Goal: Task Accomplishment & Management: Use online tool/utility

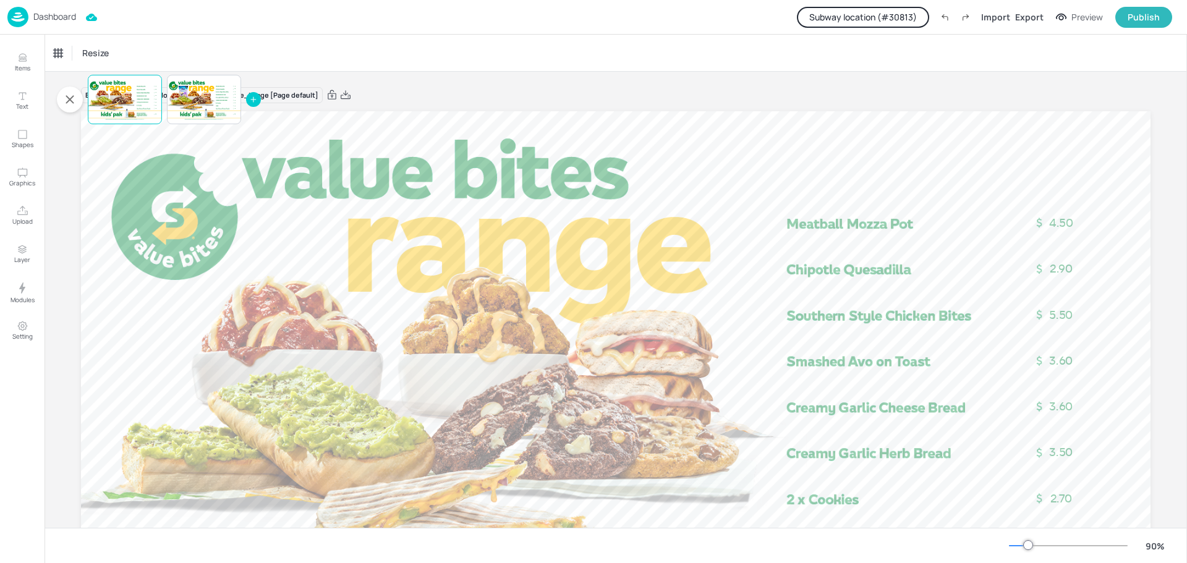
scroll to position [185, 0]
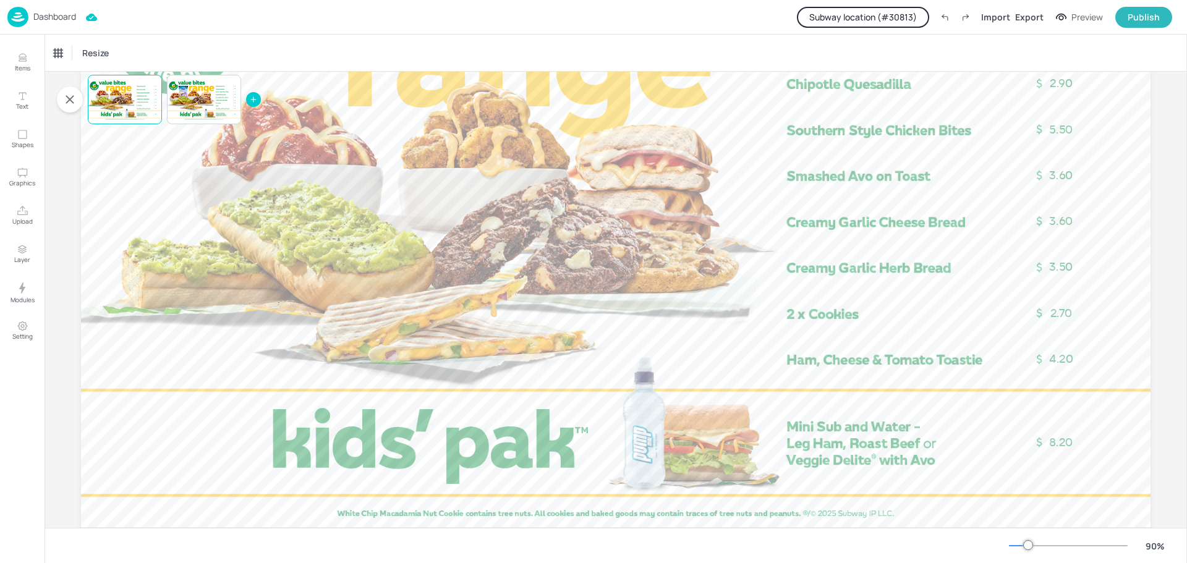
click at [54, 9] on div "Dashboard" at bounding box center [41, 17] width 69 height 20
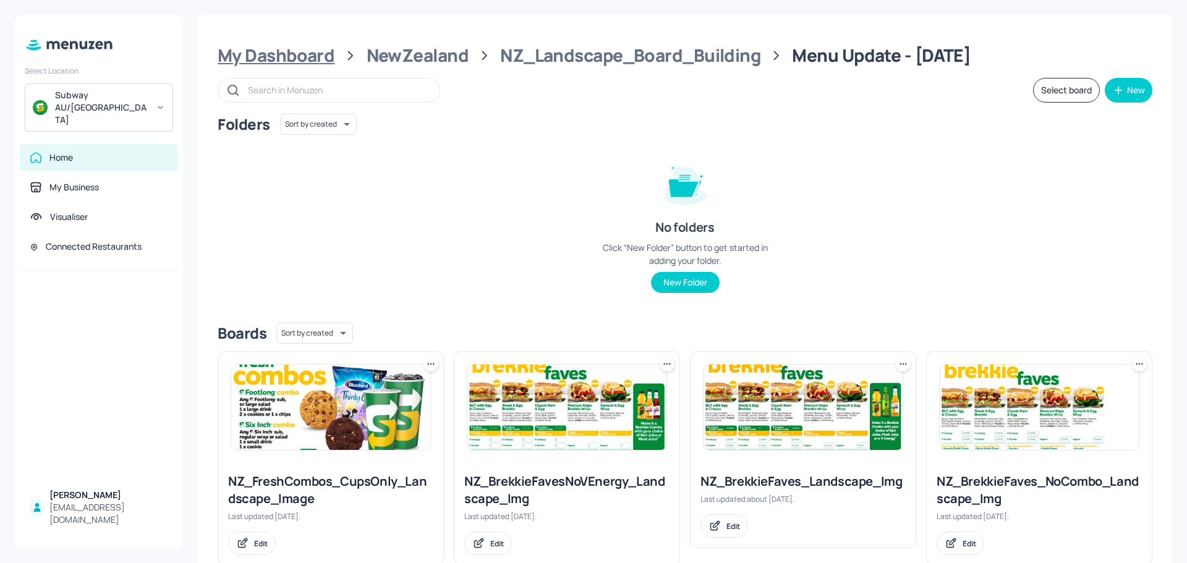
click at [298, 54] on div "My Dashboard" at bounding box center [276, 56] width 117 height 22
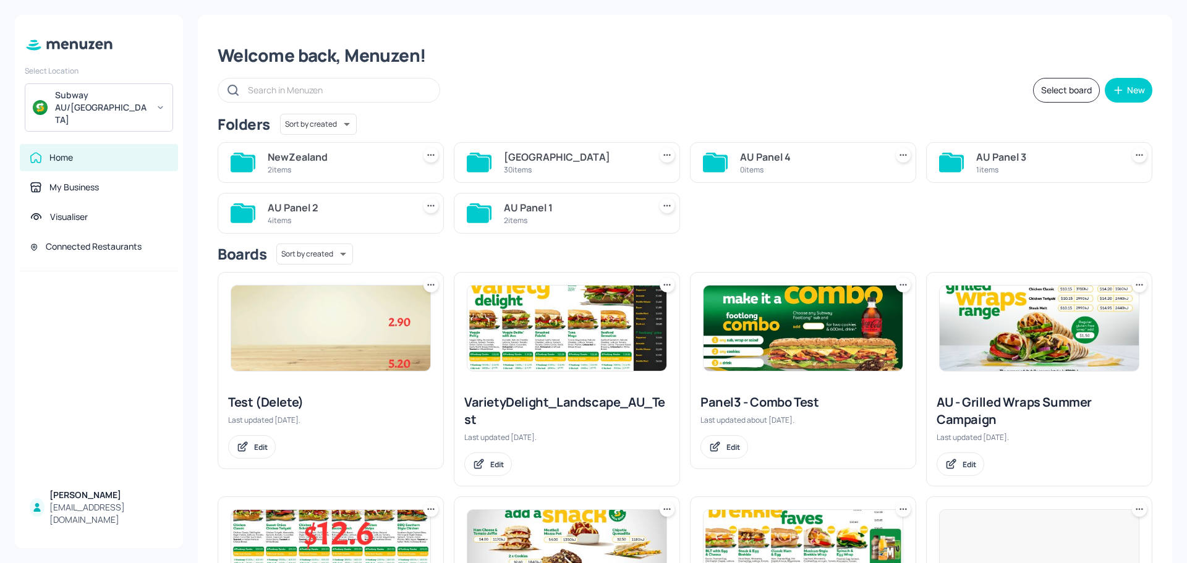
click at [529, 157] on div "[GEOGRAPHIC_DATA]" at bounding box center [574, 157] width 141 height 15
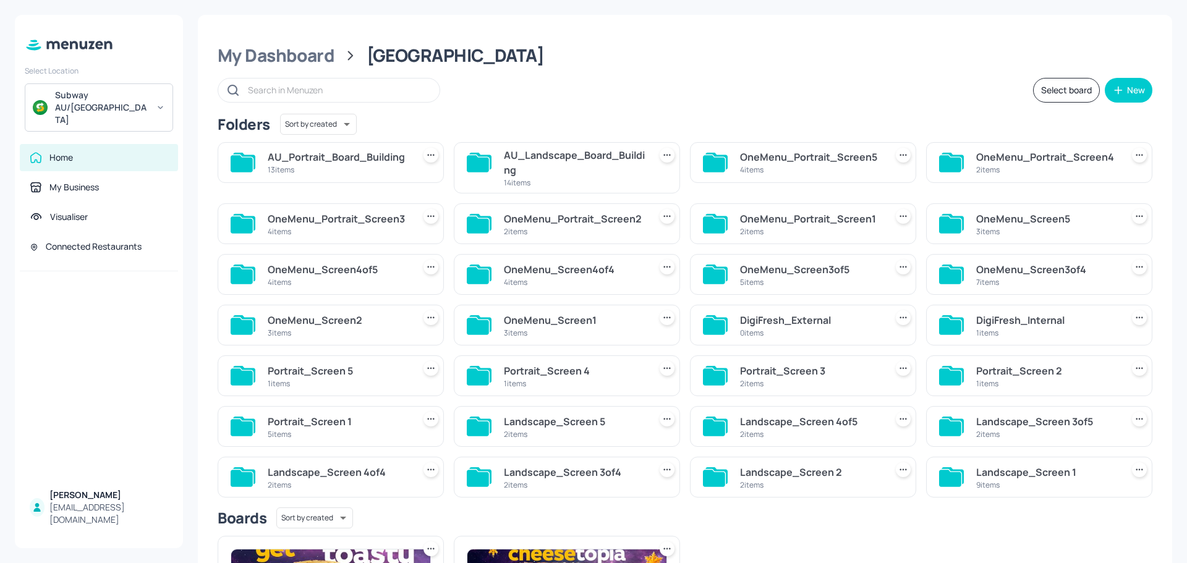
click at [579, 169] on div "AU_Landscape_Board_Building" at bounding box center [574, 163] width 141 height 30
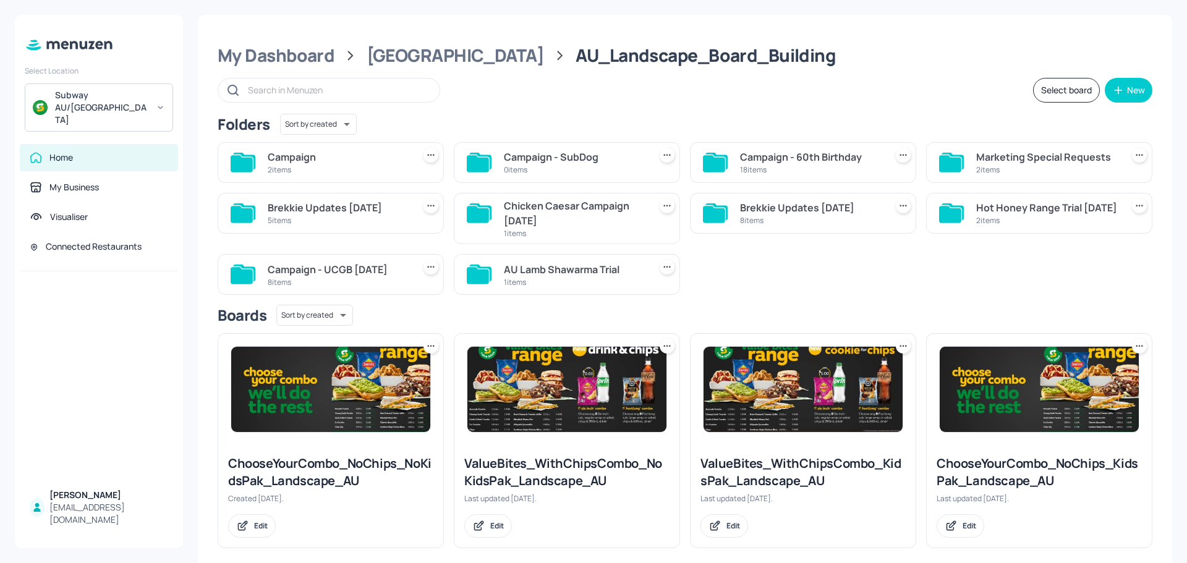
click at [795, 158] on div "Campaign - 60th Birthday" at bounding box center [810, 157] width 141 height 15
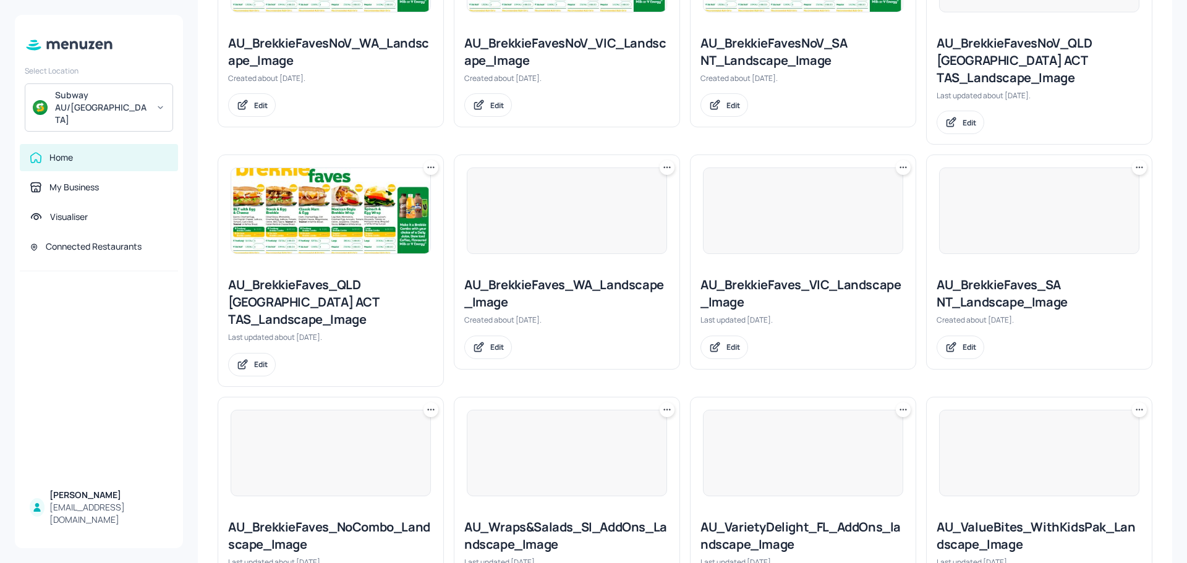
scroll to position [375, 0]
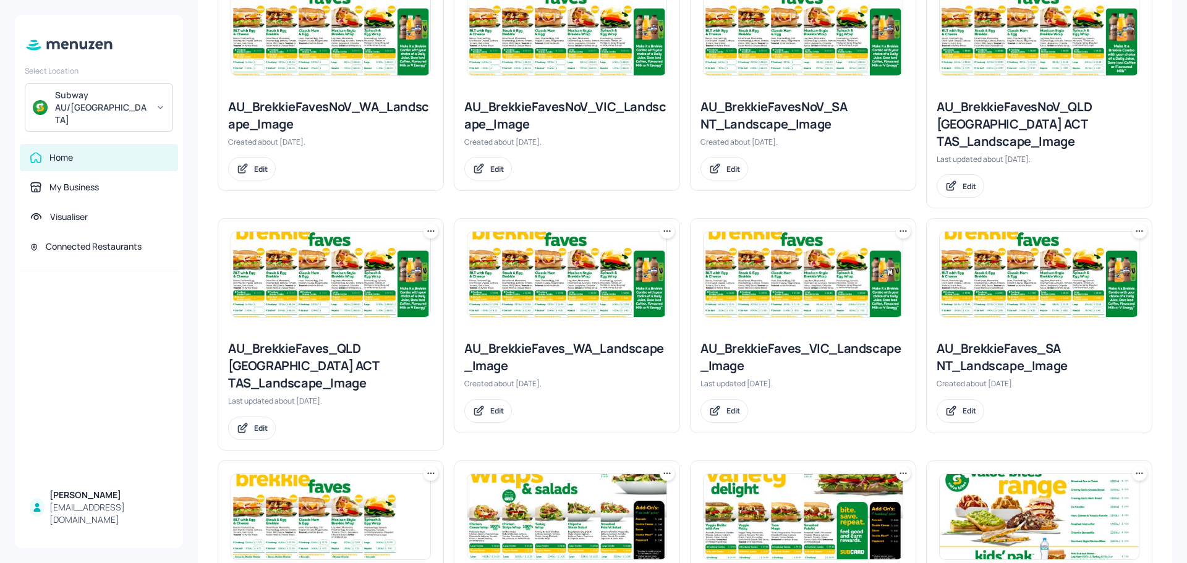
click at [329, 274] on img at bounding box center [330, 274] width 199 height 85
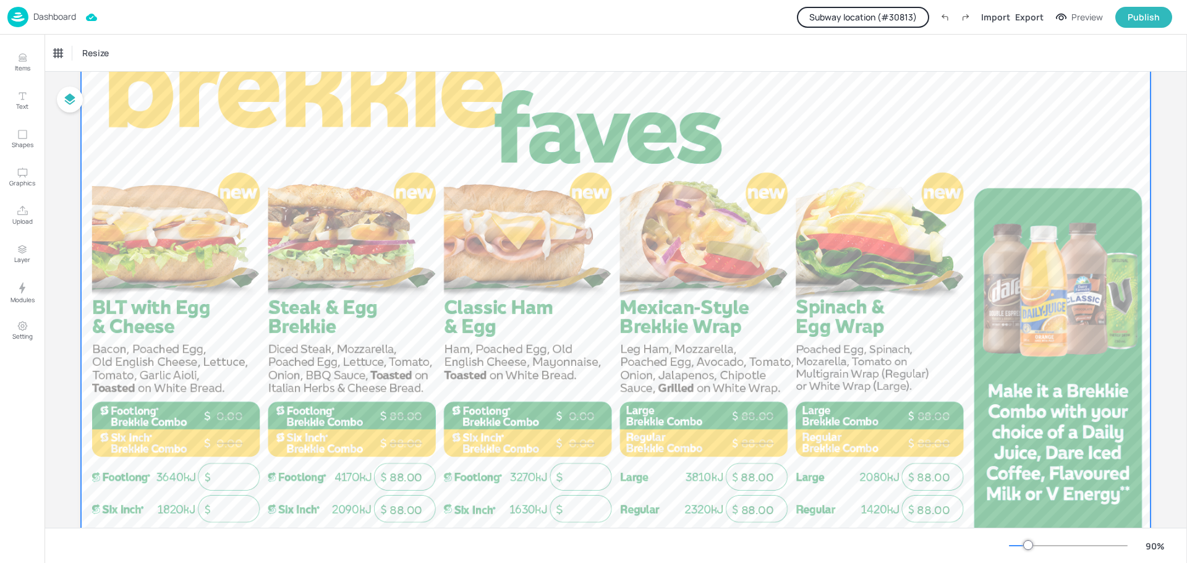
scroll to position [216, 0]
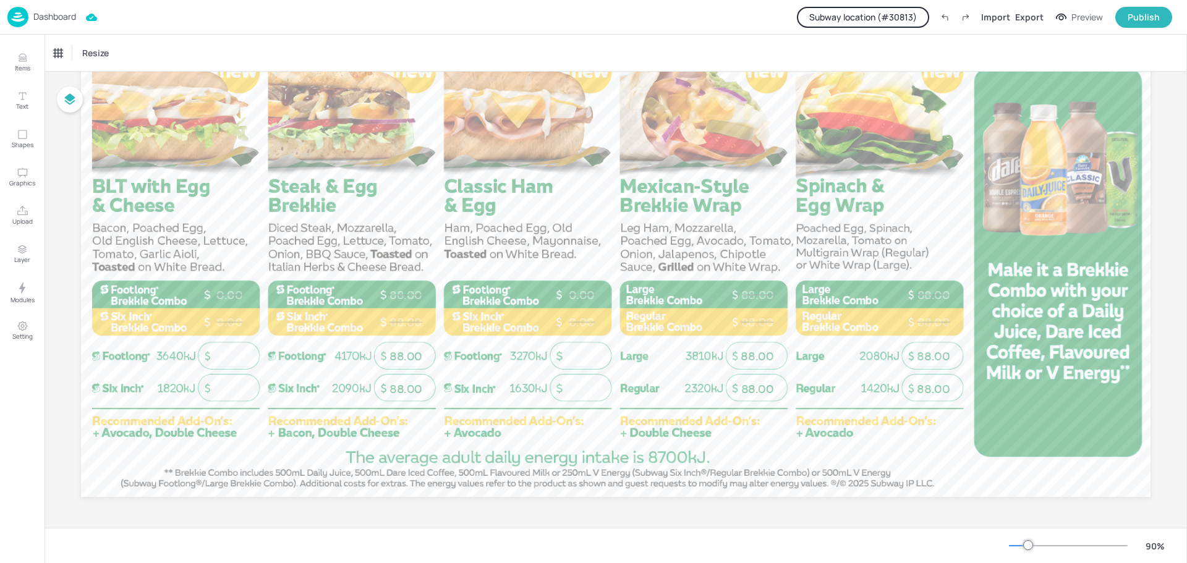
click at [877, 19] on button "Subway location (# 30813 )" at bounding box center [863, 17] width 132 height 21
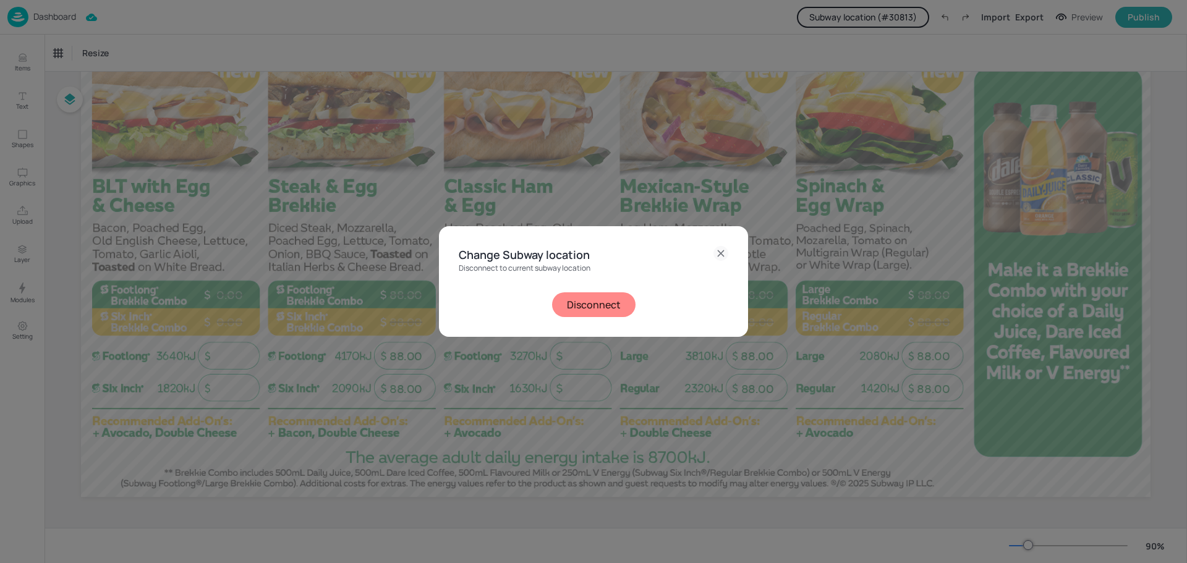
click at [597, 308] on button "Disconnect" at bounding box center [593, 304] width 83 height 25
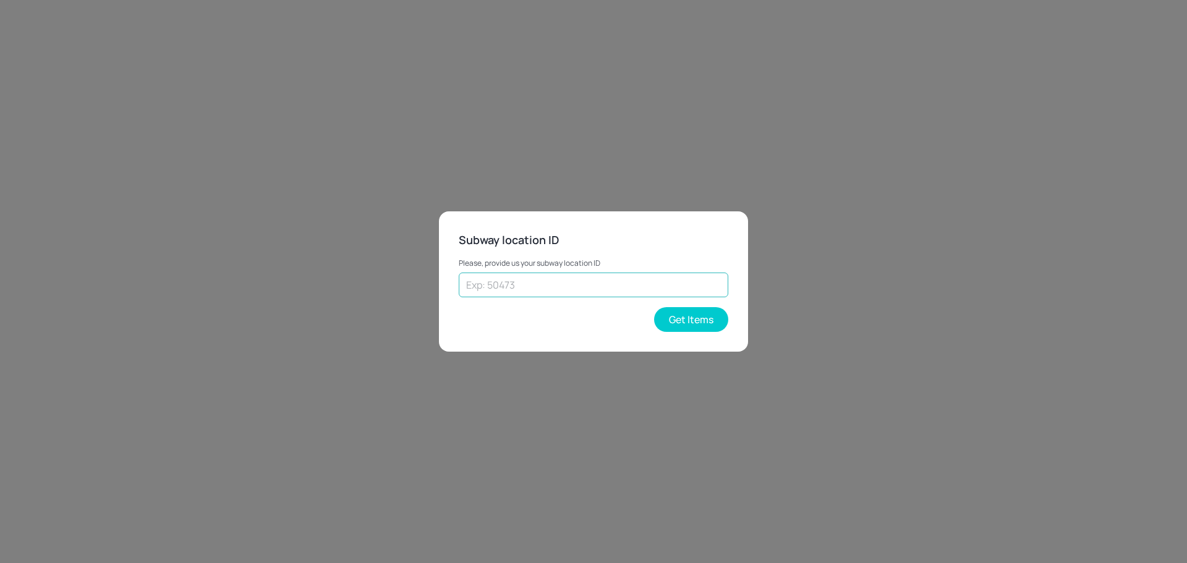
click at [596, 274] on input "text" at bounding box center [594, 285] width 270 height 25
click at [561, 283] on input "text" at bounding box center [594, 285] width 270 height 25
paste input "61734"
type input "61734"
click at [700, 317] on button "Get Items" at bounding box center [691, 319] width 74 height 25
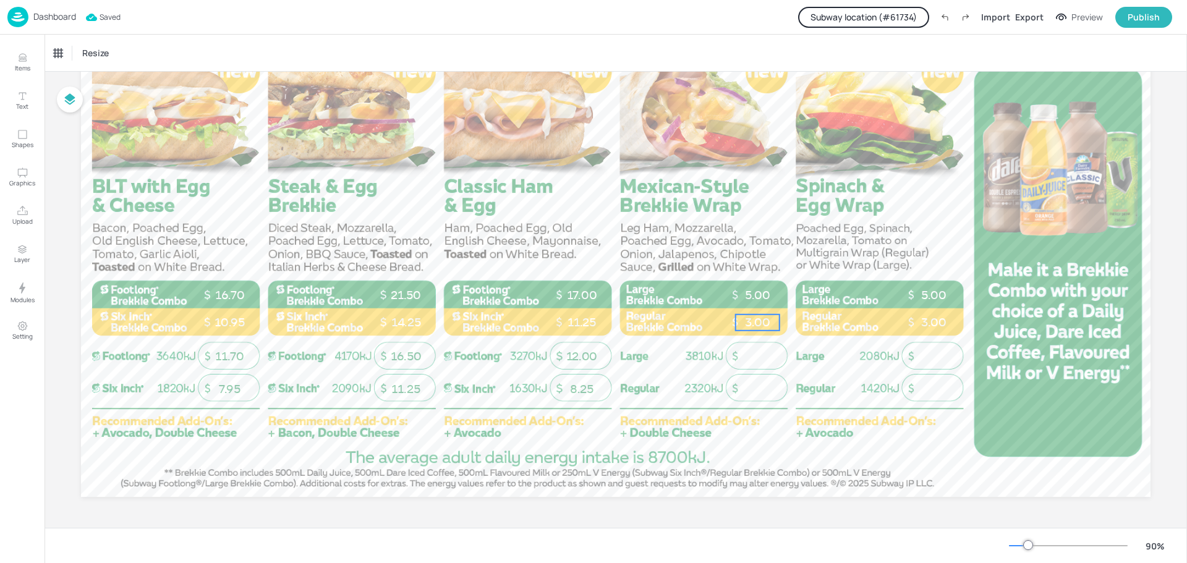
click at [759, 319] on p "3.00" at bounding box center [758, 323] width 44 height 16
click at [65, 59] on div "Total Price" at bounding box center [73, 53] width 49 height 20
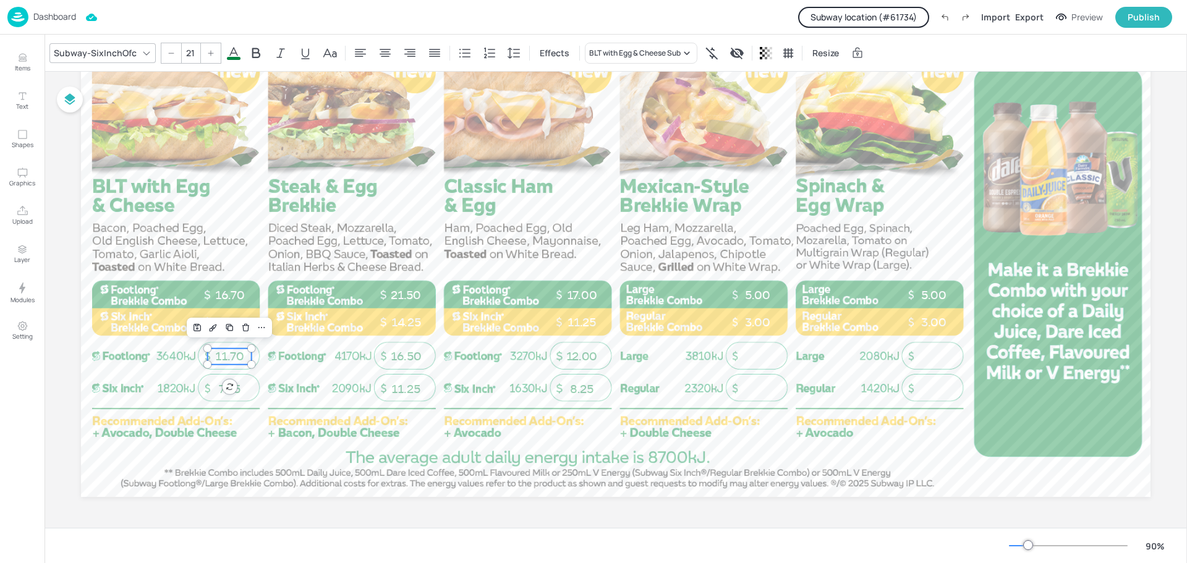
click at [224, 354] on span "11.70" at bounding box center [229, 356] width 28 height 14
click at [405, 351] on span "16.50" at bounding box center [406, 356] width 31 height 14
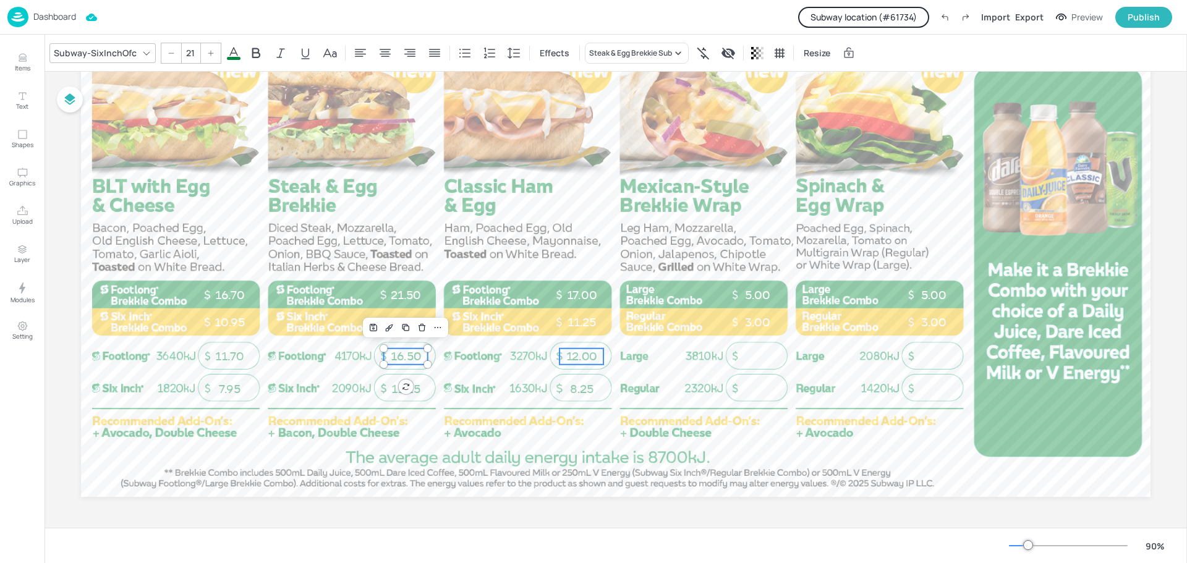
click at [582, 356] on span "12.00" at bounding box center [581, 356] width 31 height 14
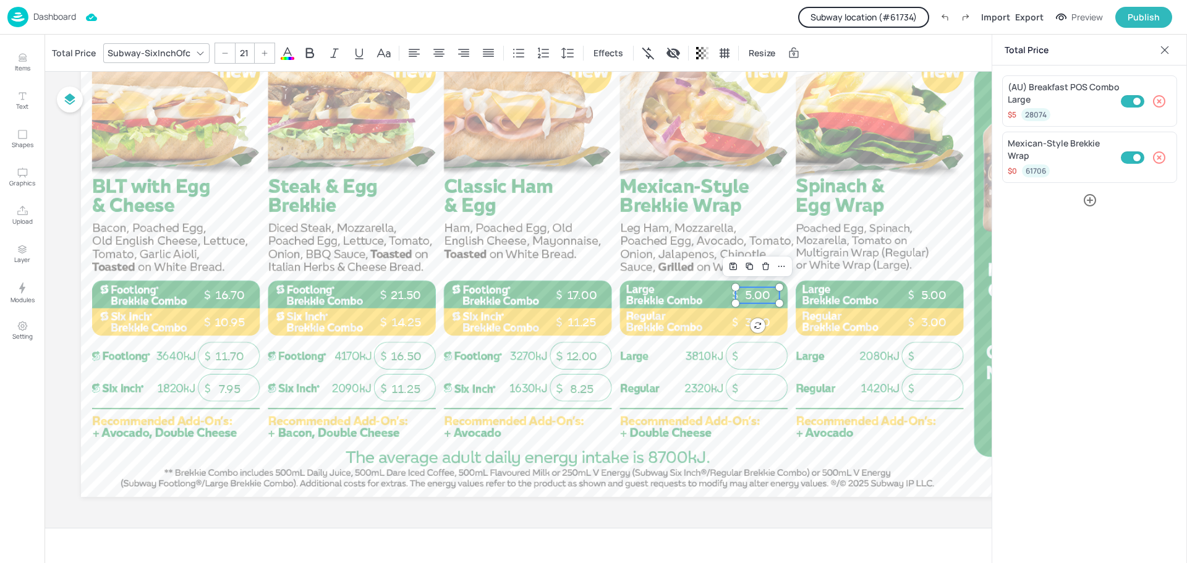
click at [754, 297] on p "5.00" at bounding box center [758, 295] width 44 height 16
type input "21"
click at [922, 295] on p "5.00" at bounding box center [934, 295] width 44 height 16
